Goal: Task Accomplishment & Management: Complete application form

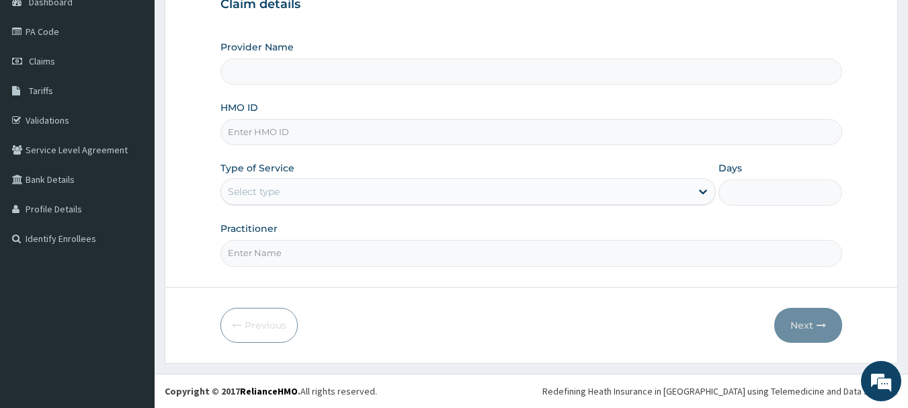
type input "[DEMOGRAPHIC_DATA] Diocese [GEOGRAPHIC_DATA]"
type input "NPM/10160/D"
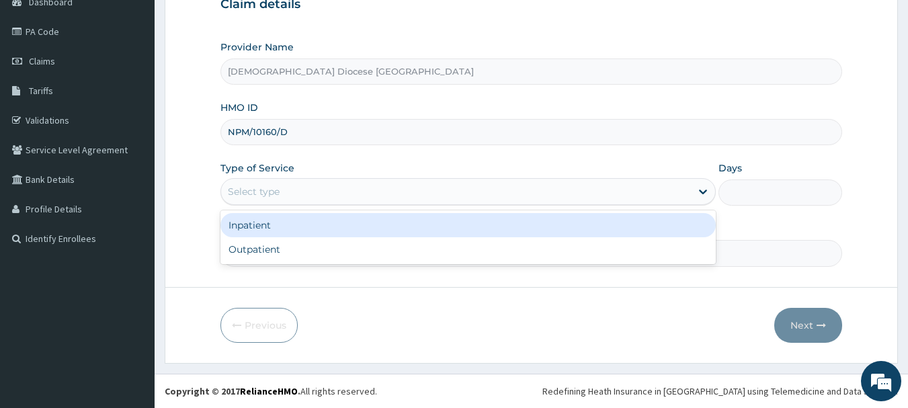
click at [294, 192] on div "Select type" at bounding box center [456, 192] width 470 height 22
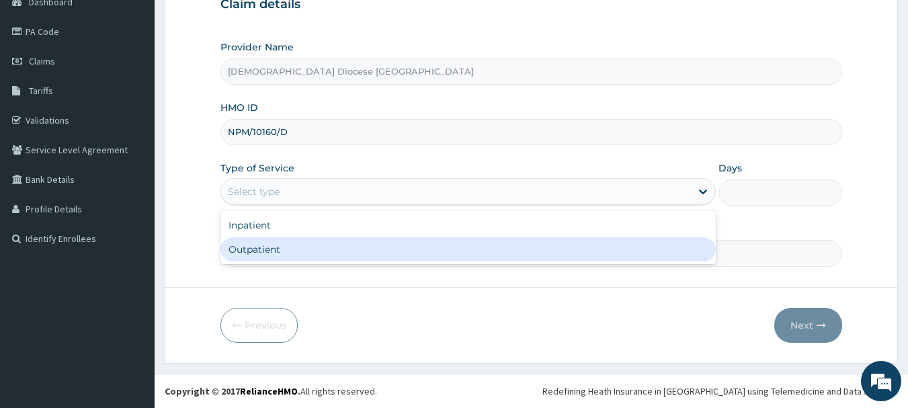
click at [291, 243] on div "Outpatient" at bounding box center [467, 249] width 495 height 24
type input "1"
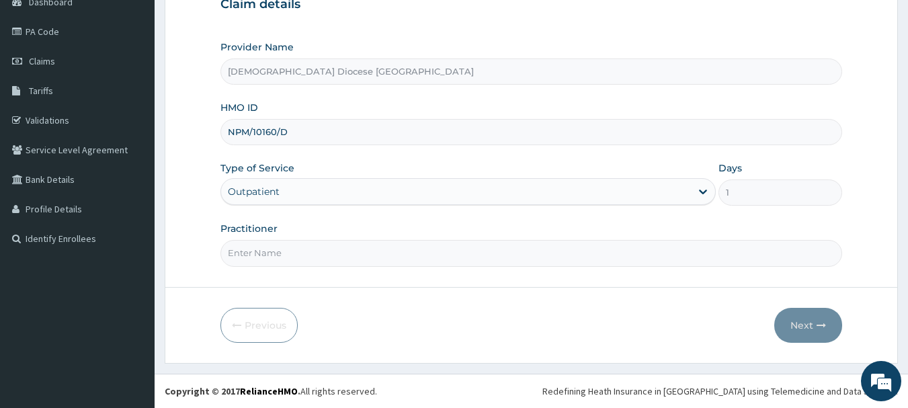
click at [296, 255] on input "Practitioner" at bounding box center [531, 253] width 622 height 26
type input "[PERSON_NAME]"
click at [814, 327] on button "Next" at bounding box center [808, 325] width 68 height 35
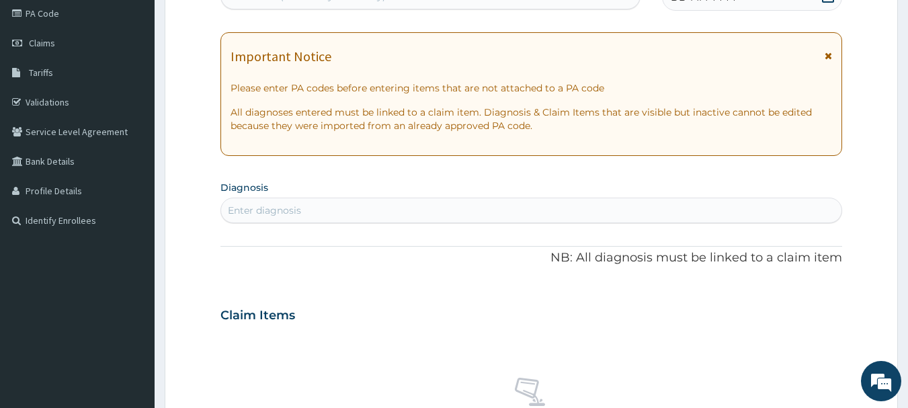
scroll to position [77, 0]
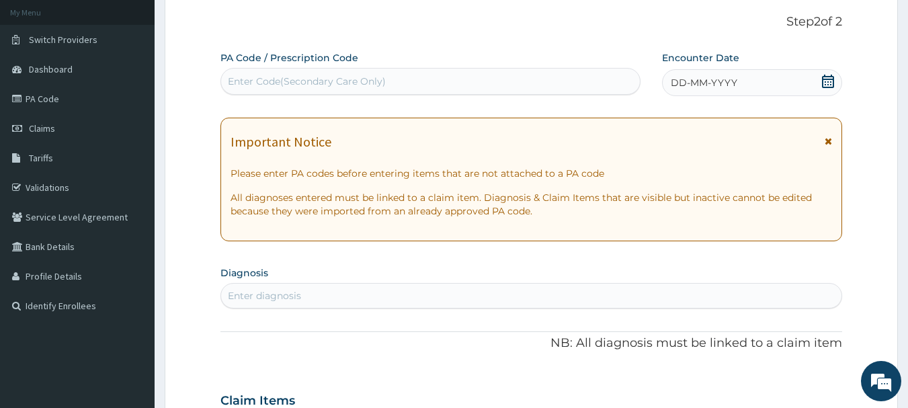
click at [271, 79] on div "Enter Code(Secondary Care Only)" at bounding box center [307, 81] width 158 height 13
paste input "PA/B12171"
type input "PA/B12171"
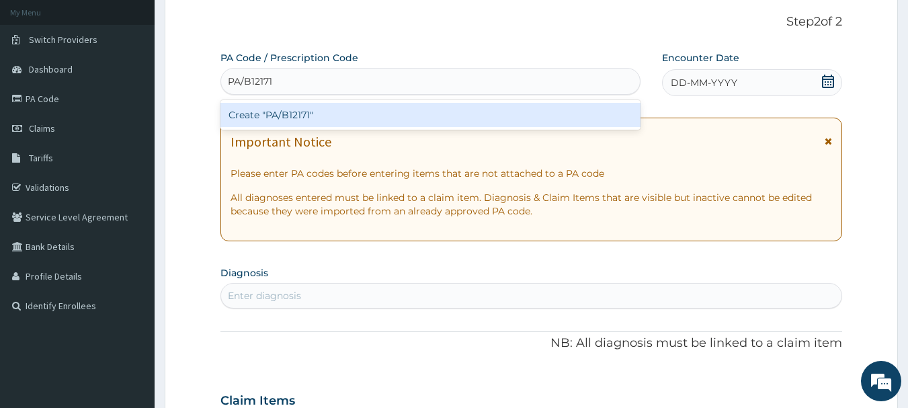
click at [282, 112] on div "Create "PA/B12171"" at bounding box center [430, 115] width 421 height 24
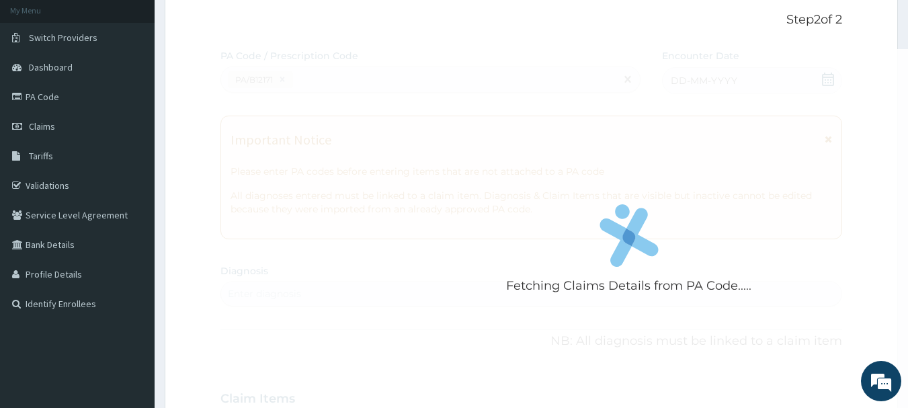
scroll to position [0, 0]
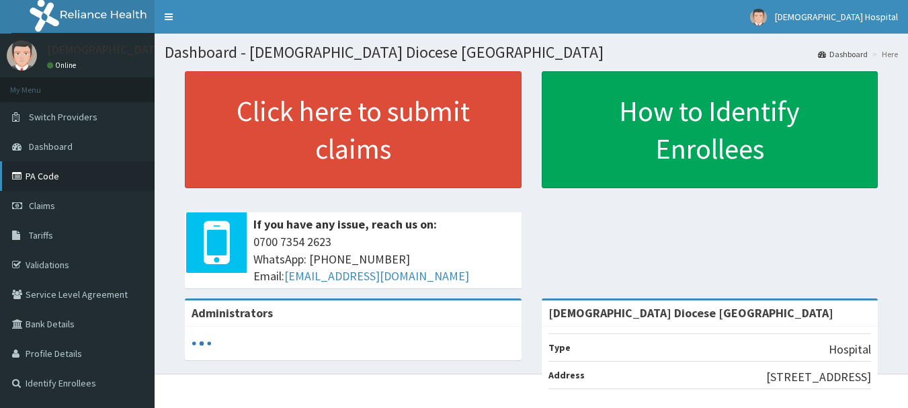
click at [49, 175] on link "PA Code" at bounding box center [77, 176] width 155 height 30
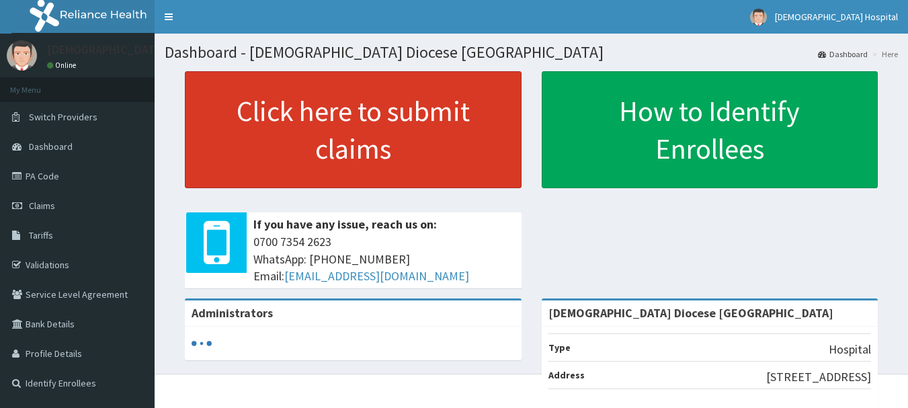
click at [330, 115] on link "Click here to submit claims" at bounding box center [353, 129] width 337 height 117
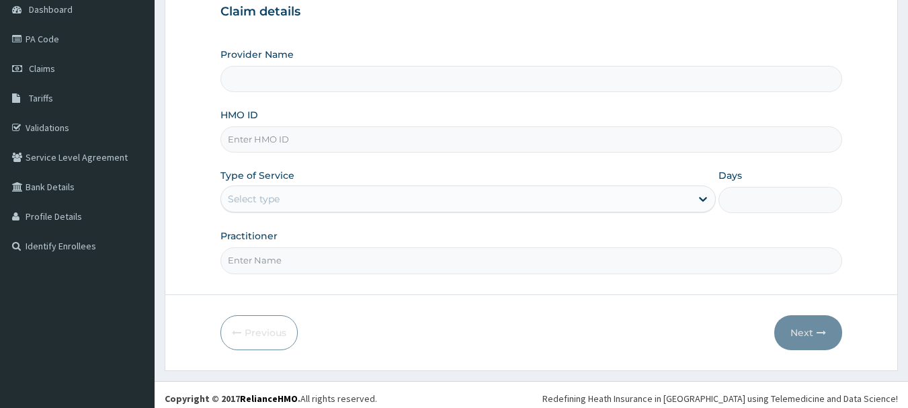
scroll to position [145, 0]
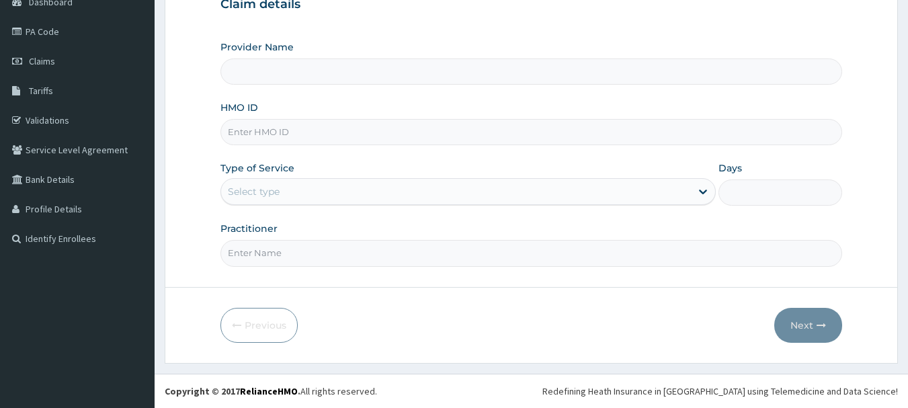
type input "[DEMOGRAPHIC_DATA] Diocese [GEOGRAPHIC_DATA]"
click at [253, 175] on div "Type of Service Select type" at bounding box center [467, 183] width 495 height 44
click at [257, 188] on div "Select type" at bounding box center [254, 191] width 52 height 13
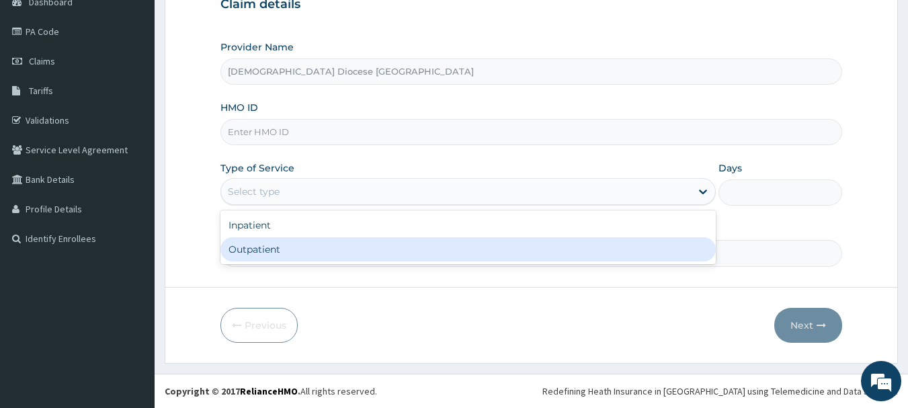
click at [321, 245] on div "Outpatient" at bounding box center [467, 249] width 495 height 24
type input "1"
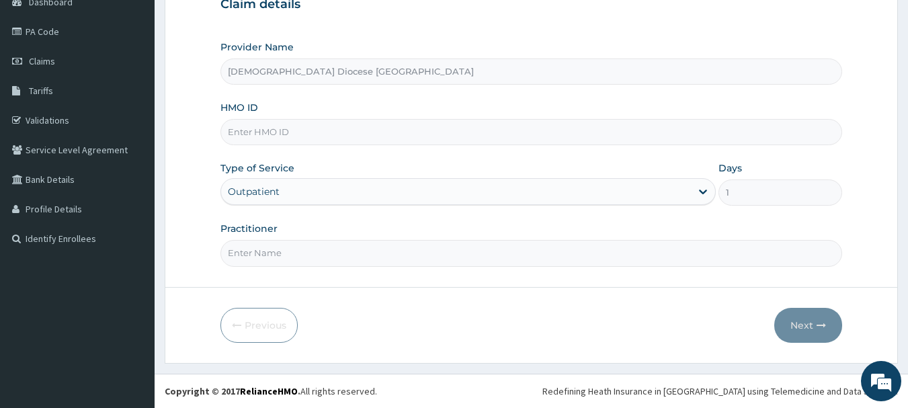
click at [268, 128] on input "HMO ID" at bounding box center [531, 132] width 622 height 26
type input "NPM/10160/D"
click at [410, 261] on input "Practitioner" at bounding box center [531, 253] width 622 height 26
type input "DR OKORO"
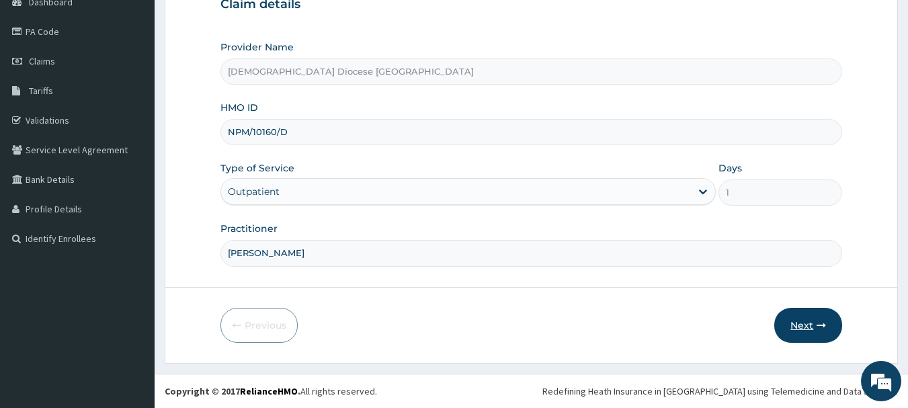
click at [799, 313] on button "Next" at bounding box center [808, 325] width 68 height 35
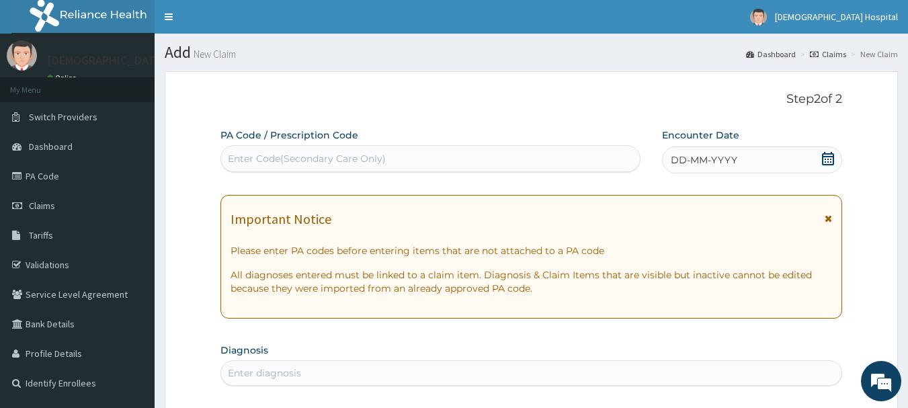
click at [300, 155] on div "Enter Code(Secondary Care Only)" at bounding box center [307, 158] width 158 height 13
paste input "PA/B12171"
type input "PA/B12171"
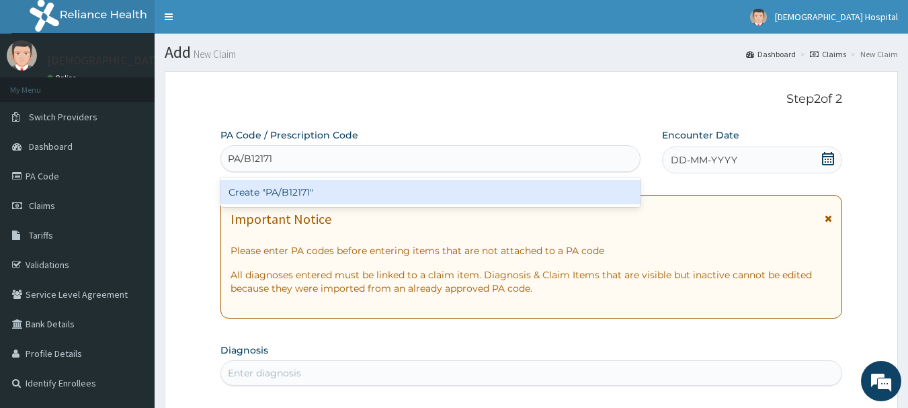
click at [298, 191] on div "Create "PA/B12171"" at bounding box center [430, 192] width 421 height 24
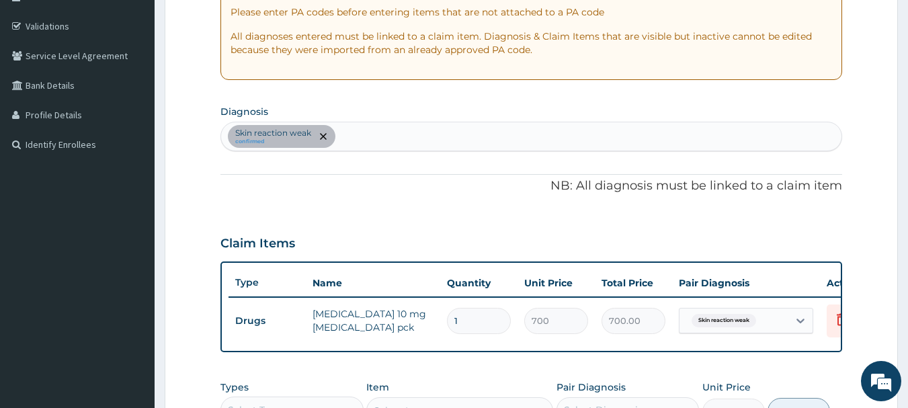
scroll to position [508, 0]
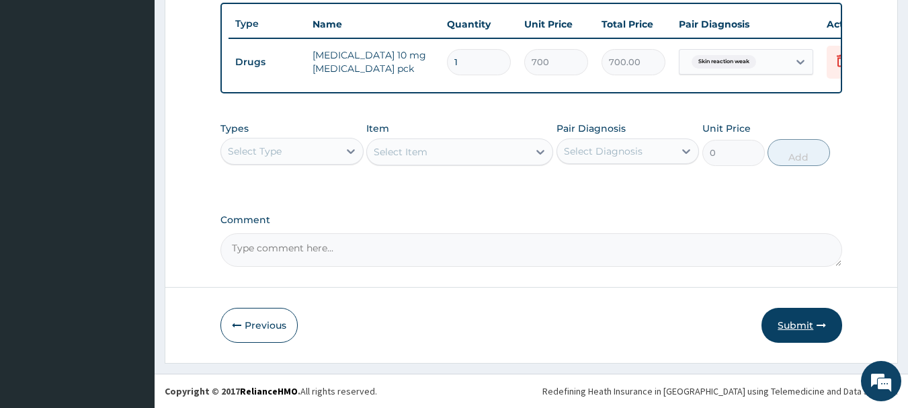
click at [802, 323] on button "Submit" at bounding box center [802, 325] width 81 height 35
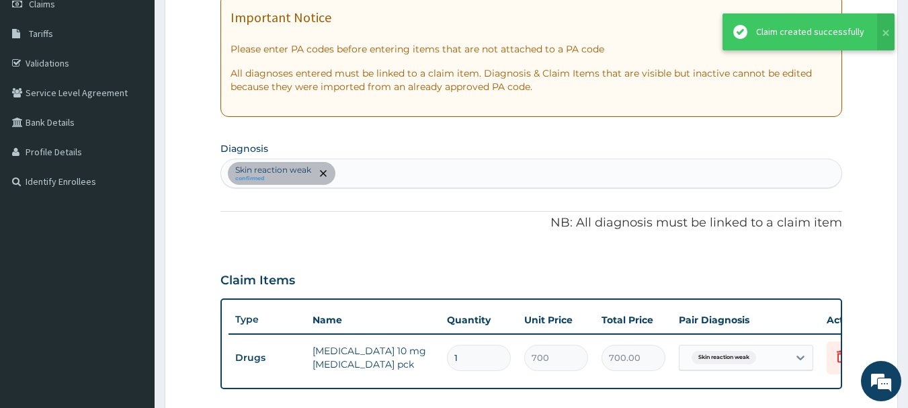
scroll to position [171, 0]
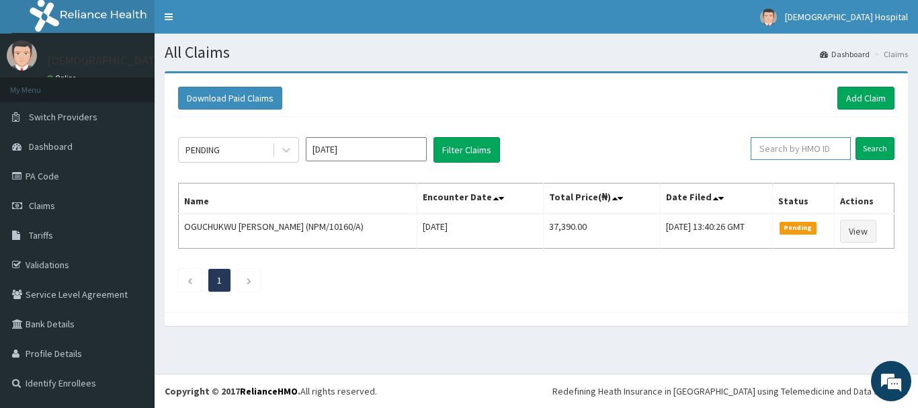
click at [795, 147] on input "text" at bounding box center [801, 148] width 100 height 23
type input "NPM/10160/D"
click at [856, 137] on input "Search" at bounding box center [875, 148] width 39 height 23
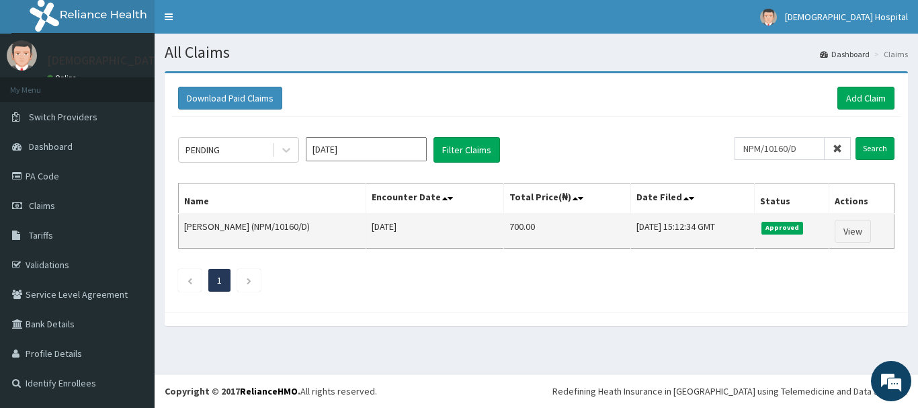
click at [786, 225] on span "Approved" at bounding box center [783, 228] width 42 height 12
click at [870, 229] on link "View" at bounding box center [853, 231] width 36 height 23
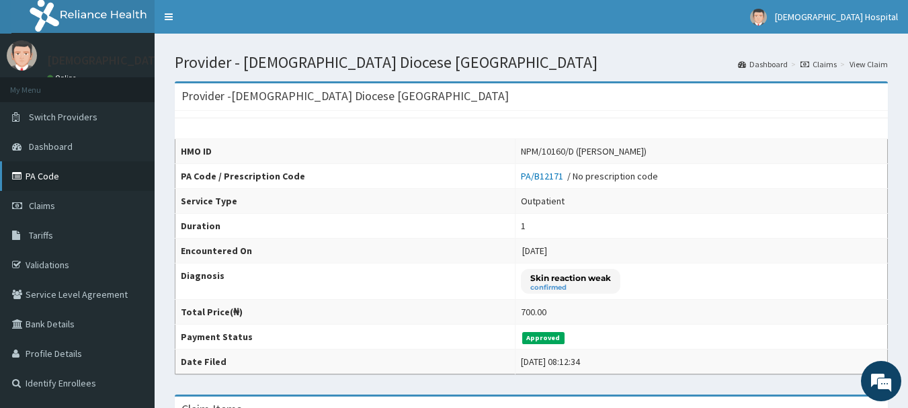
click at [60, 176] on link "PA Code" at bounding box center [77, 176] width 155 height 30
